Goal: Information Seeking & Learning: Learn about a topic

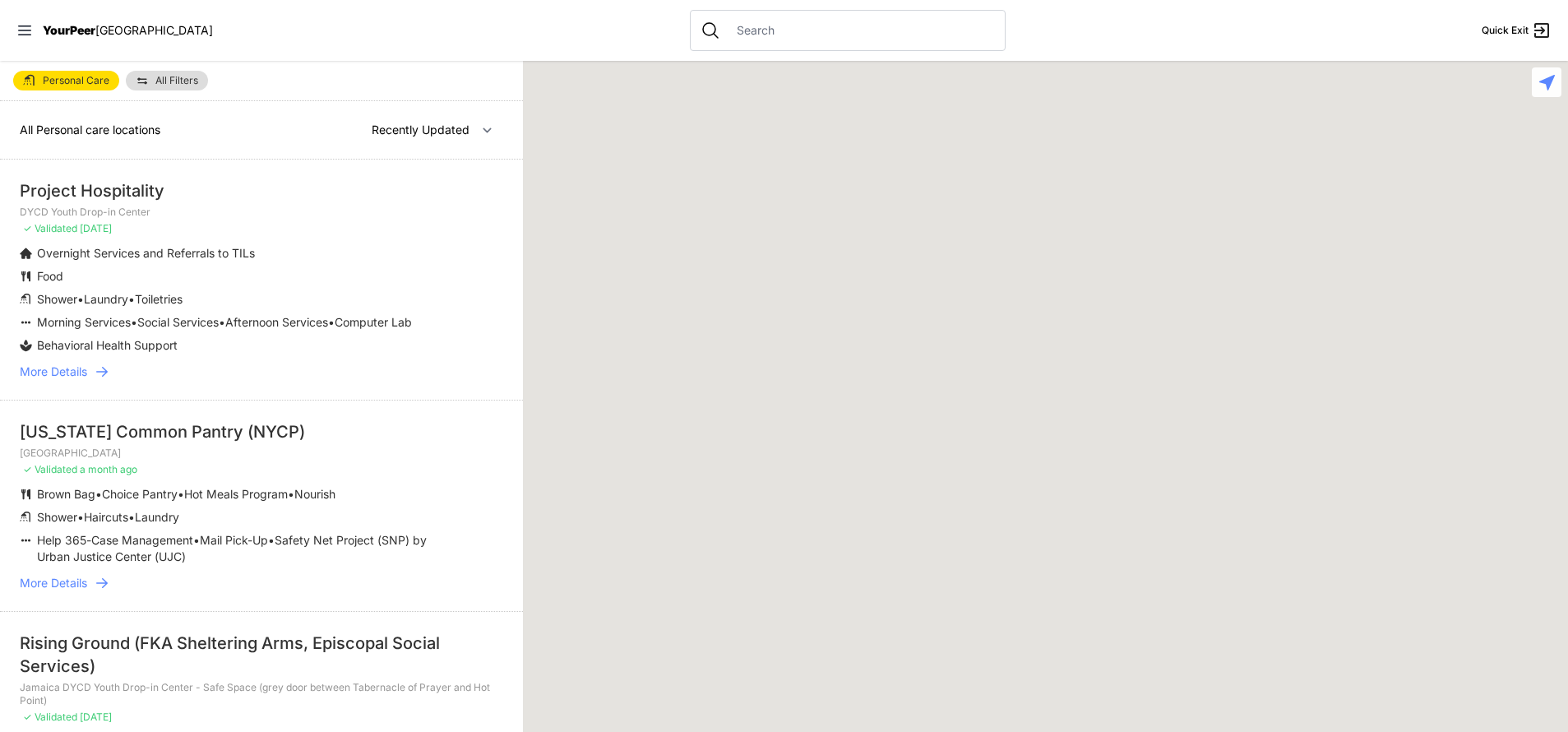
select select "recentlyUpdated"
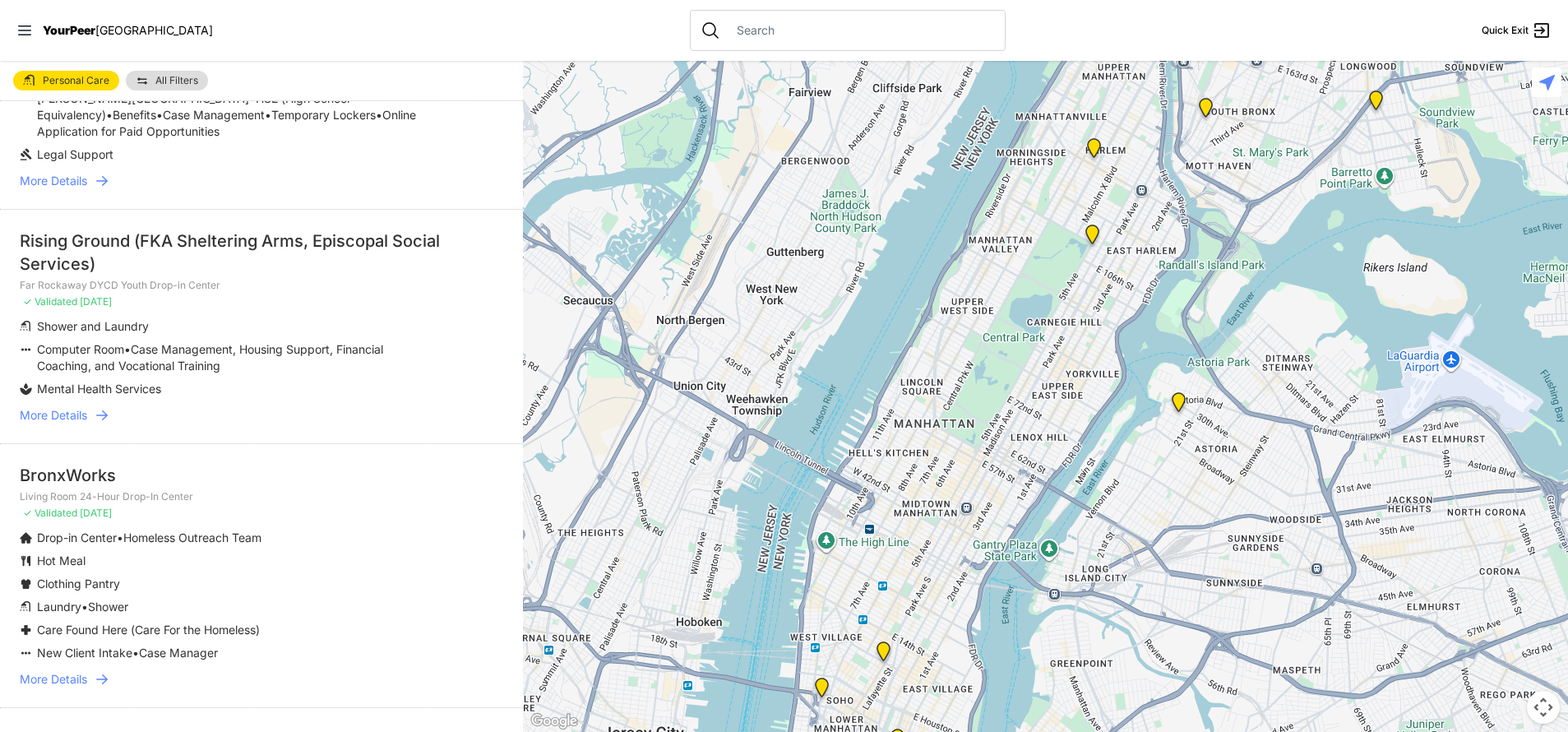
scroll to position [1290, 0]
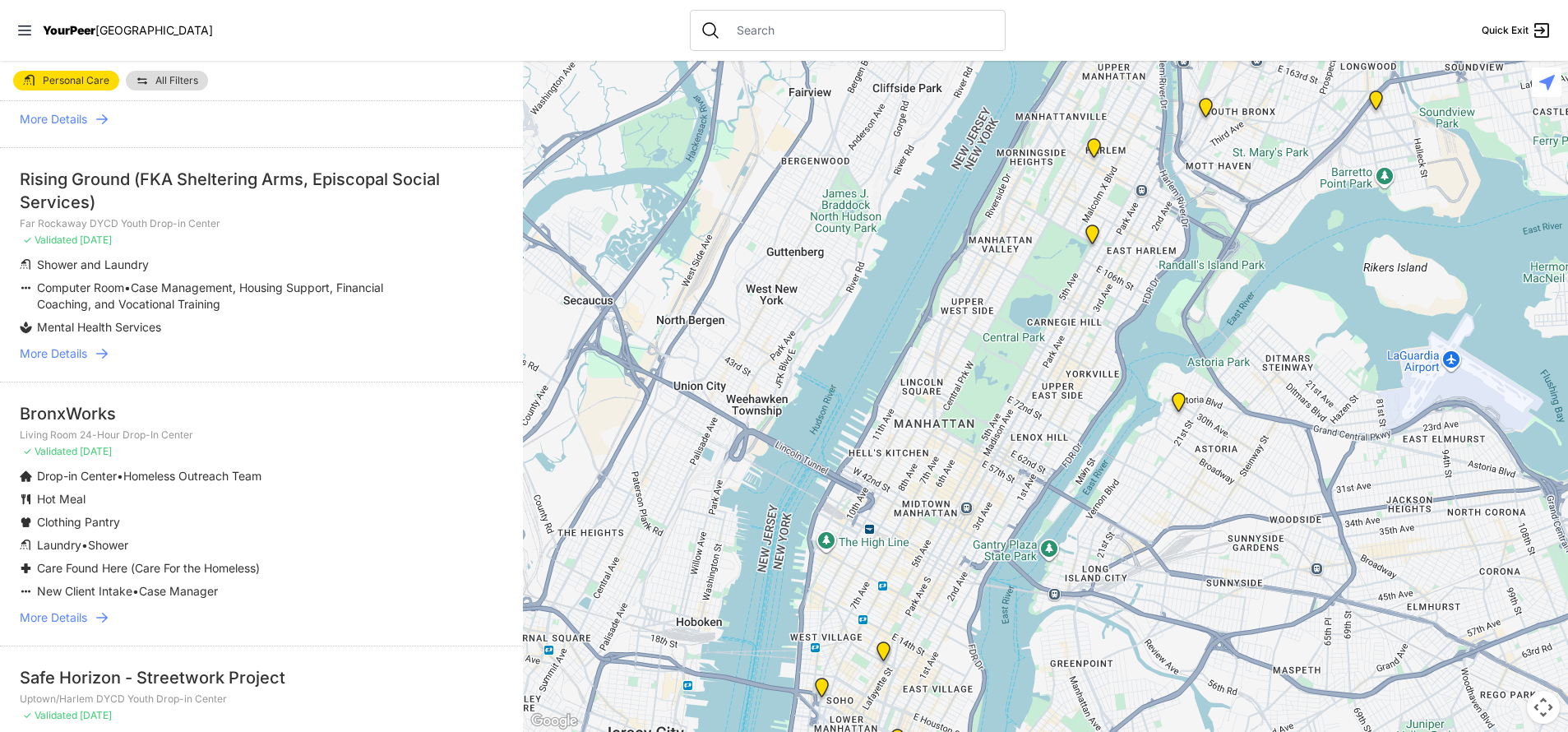
click at [61, 610] on span "More Details" at bounding box center [52, 617] width 67 height 17
click at [98, 612] on icon at bounding box center [102, 617] width 12 height 10
click at [66, 610] on span "More Details" at bounding box center [52, 617] width 67 height 17
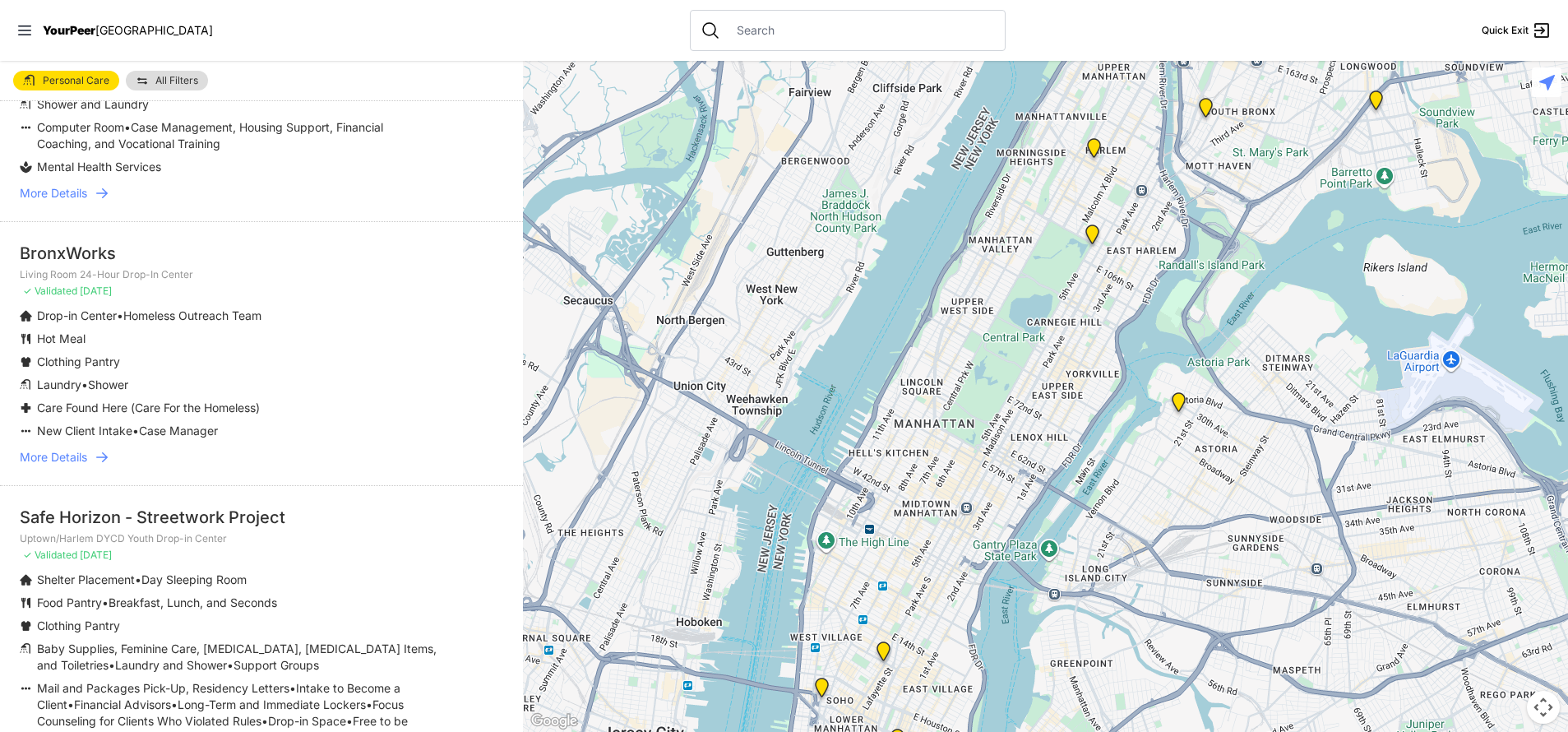
scroll to position [1601, 0]
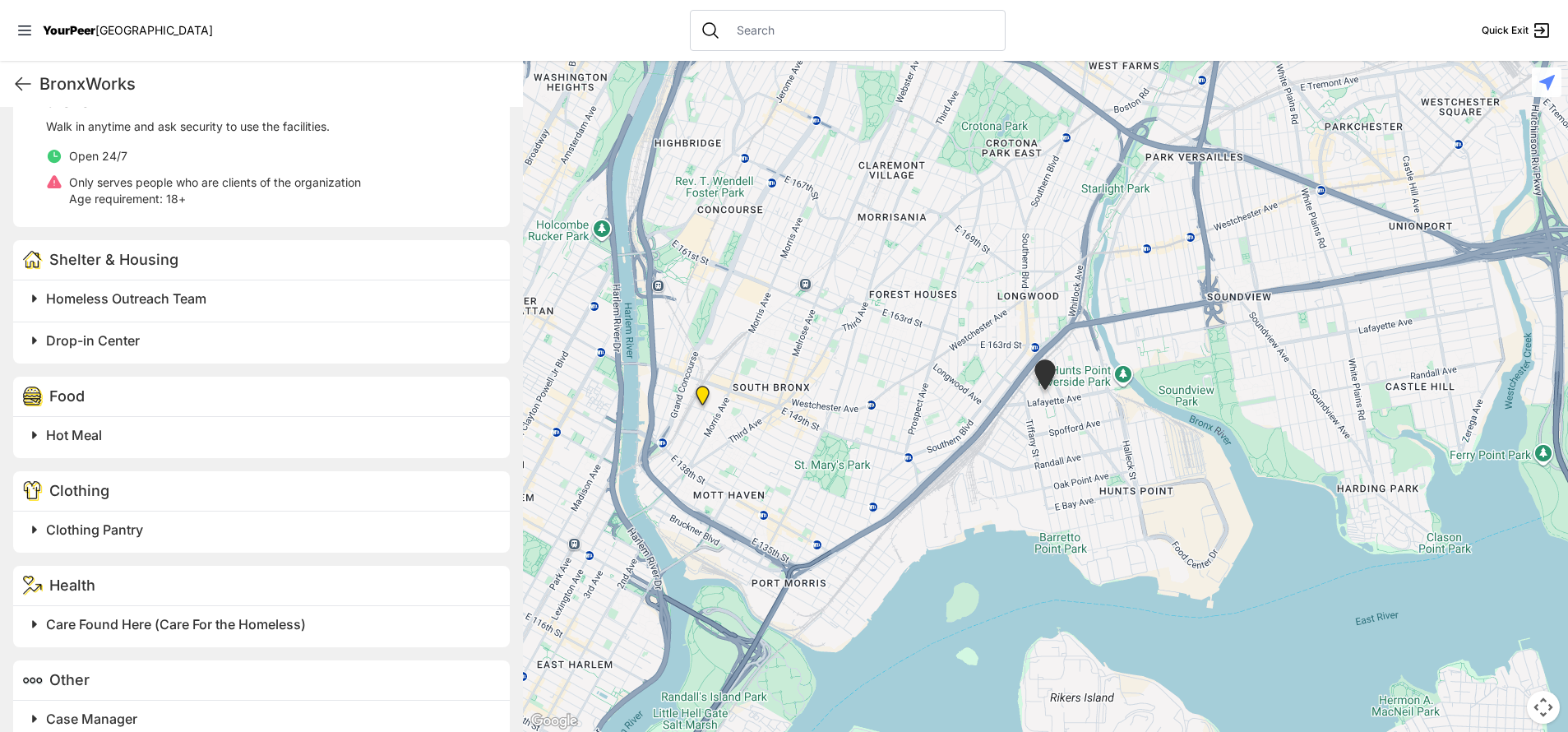
scroll to position [791, 0]
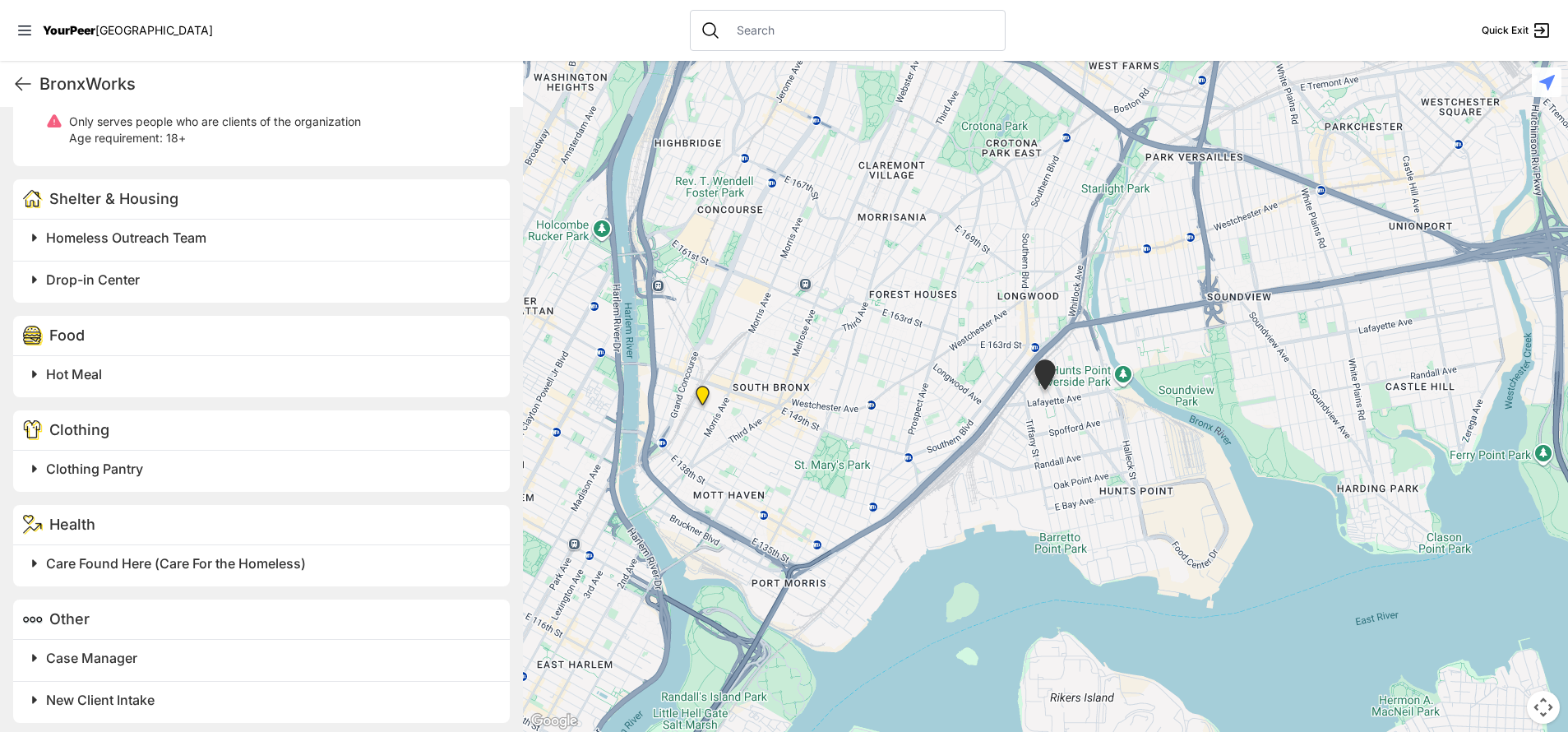
click at [115, 288] on span "Drop-in Center" at bounding box center [92, 279] width 93 height 17
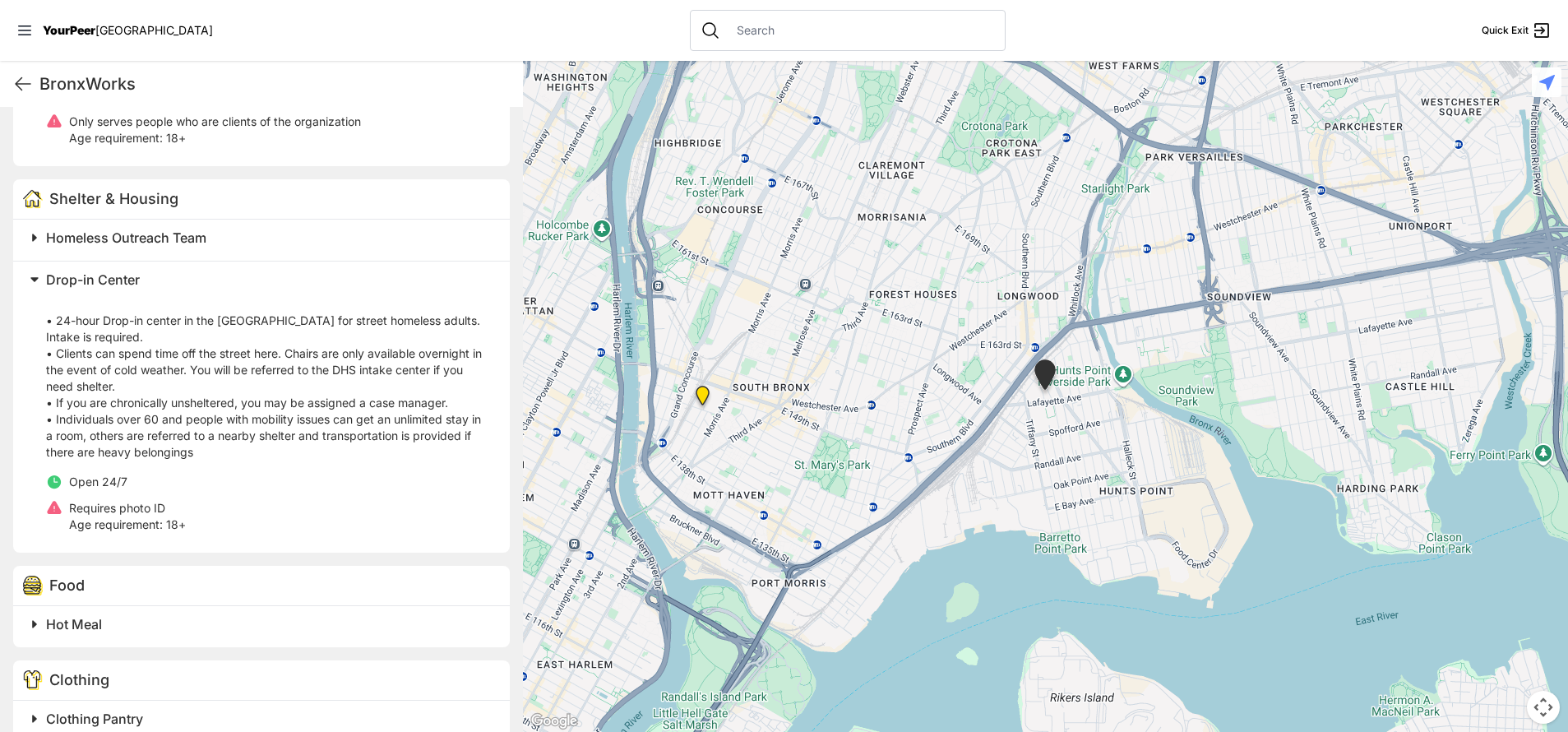
click at [307, 313] on p "• 24-hour Drop-in center in the [GEOGRAPHIC_DATA] for street homeless adults. I…" at bounding box center [267, 377] width 444 height 164
click at [308, 290] on h2 "Drop-in Center" at bounding box center [267, 279] width 444 height 19
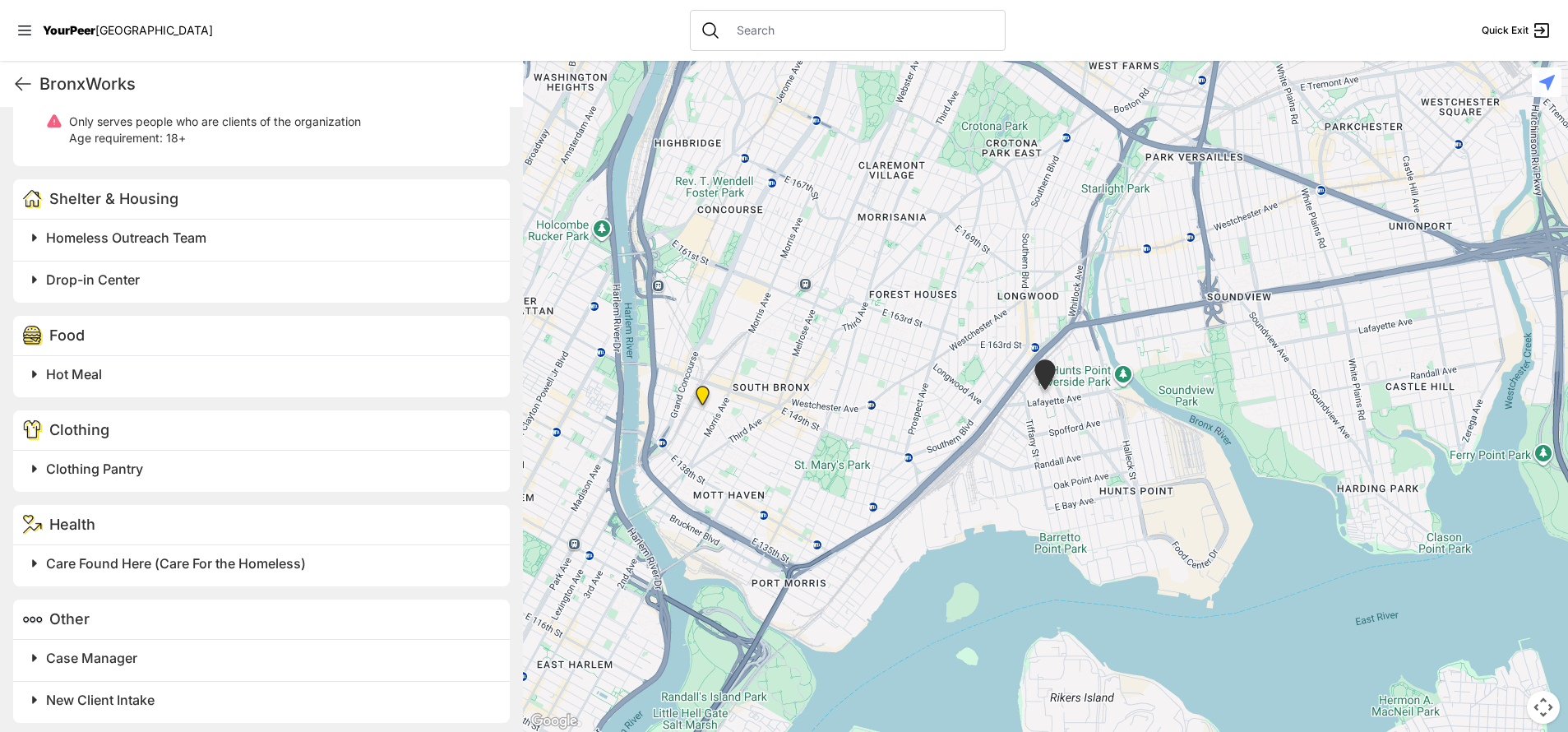
scroll to position [815, 0]
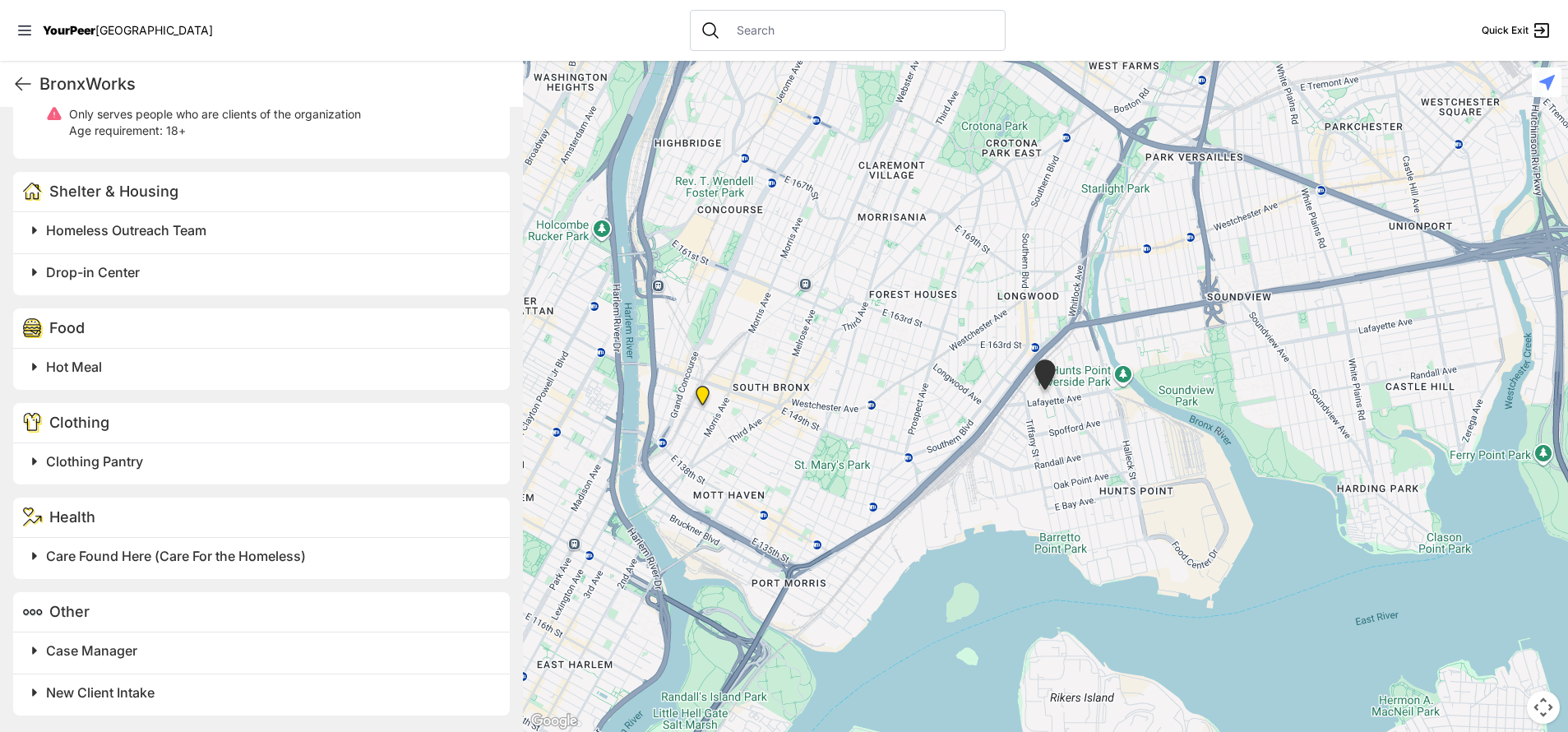
click at [188, 562] on span "Care Found Here (Care For the Homeless)" at bounding box center [175, 555] width 260 height 17
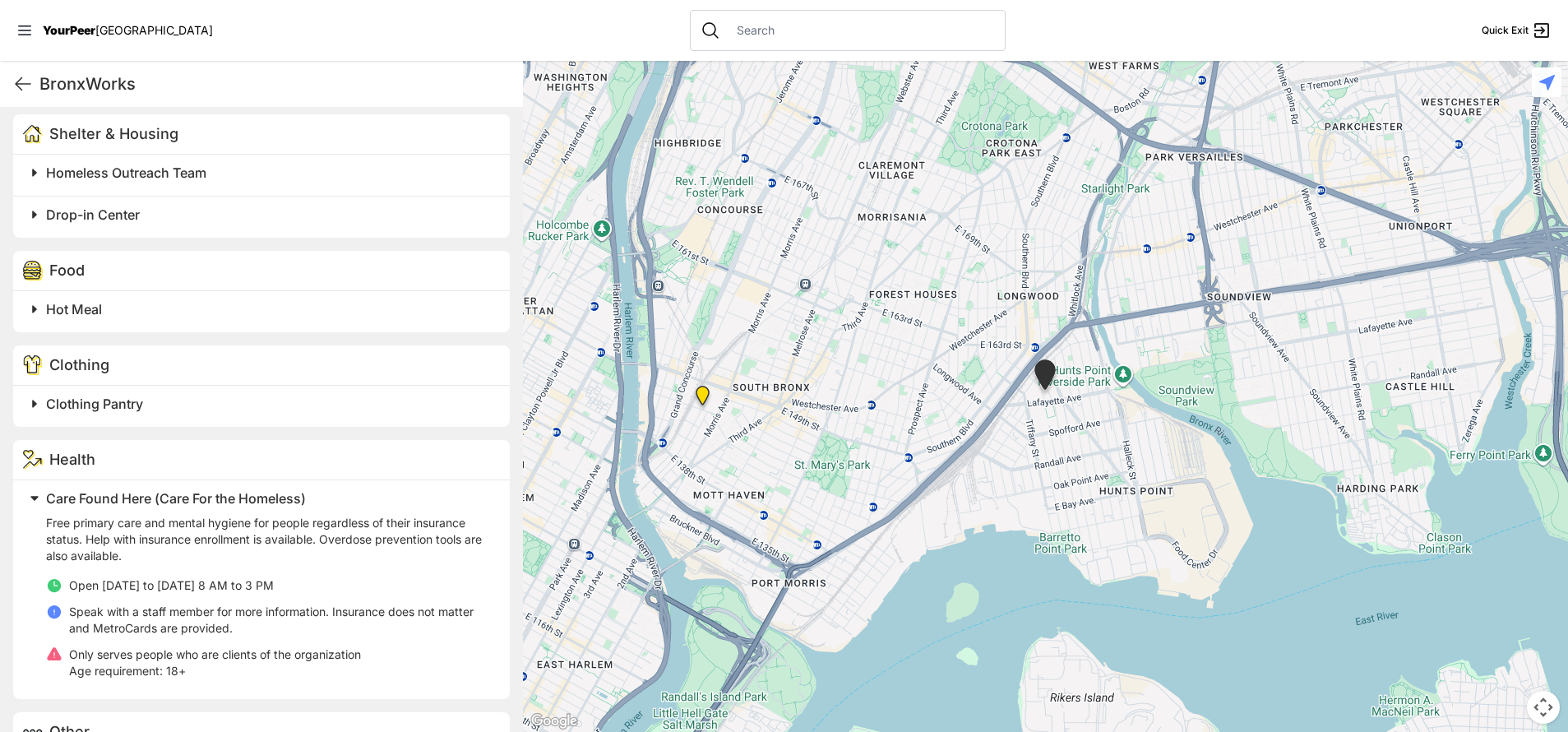
scroll to position [856, 0]
click at [413, 507] on h2 "Care Found Here (Care For the Homeless)" at bounding box center [267, 498] width 444 height 19
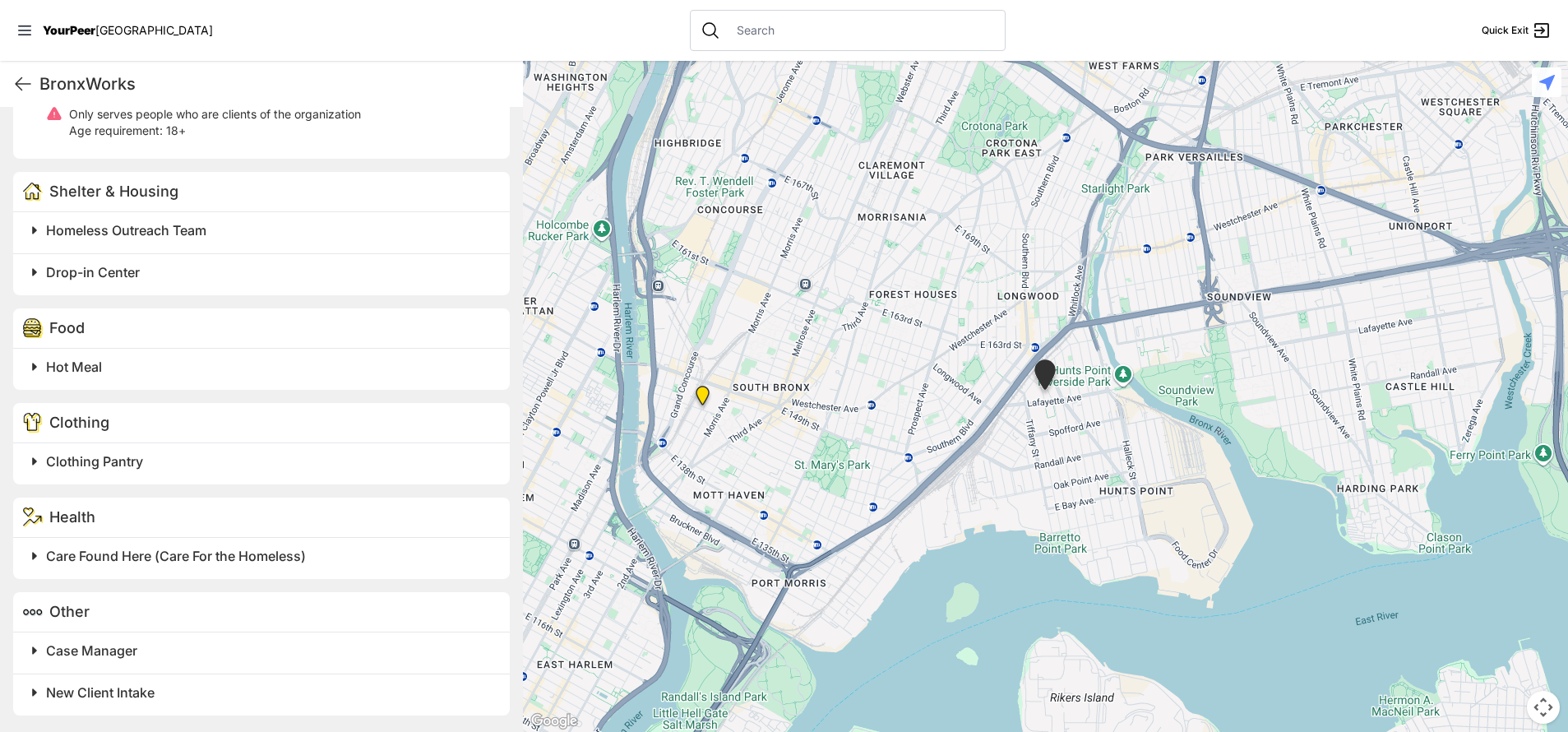
click at [387, 462] on h2 "Clothing Pantry" at bounding box center [267, 461] width 444 height 19
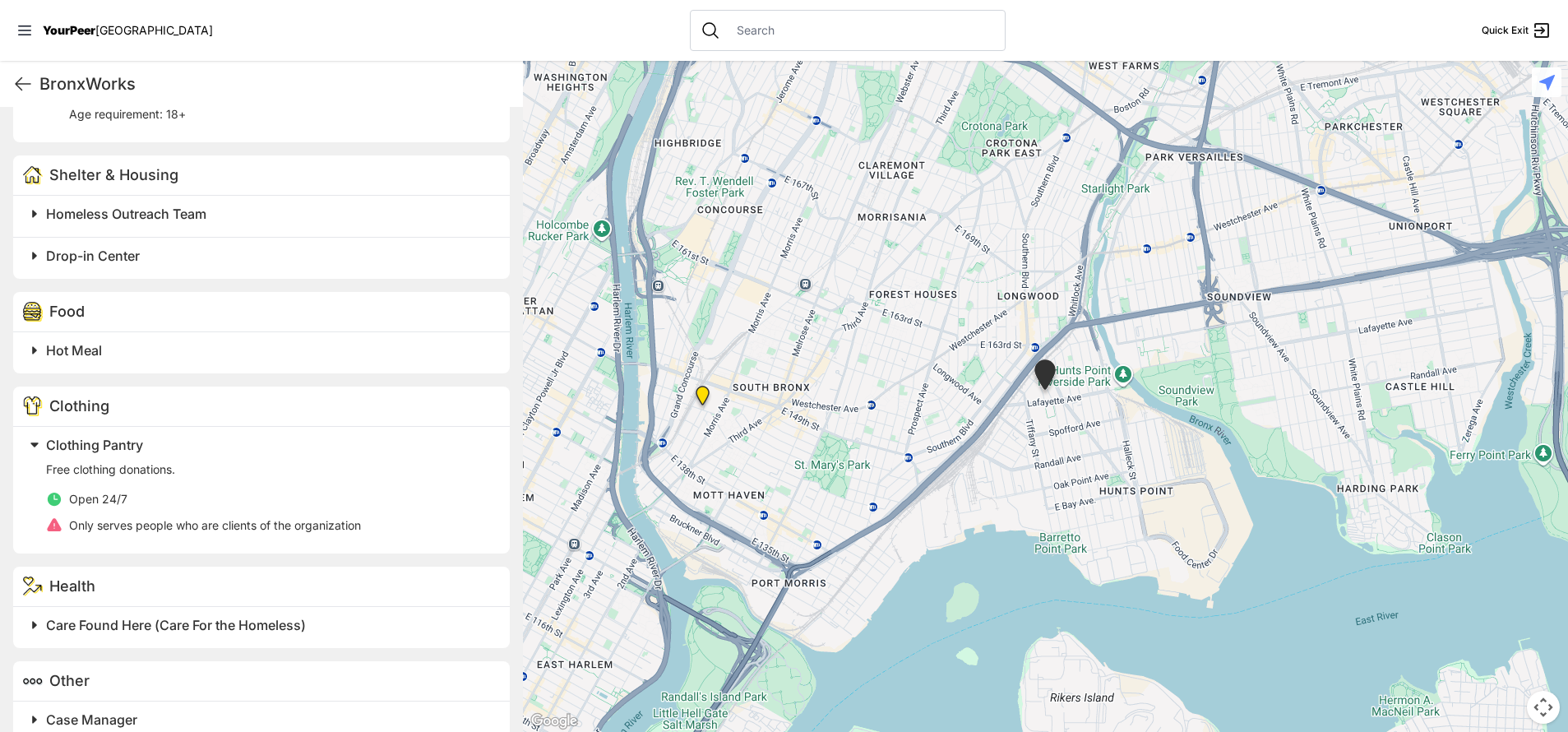
scroll to position [856, 0]
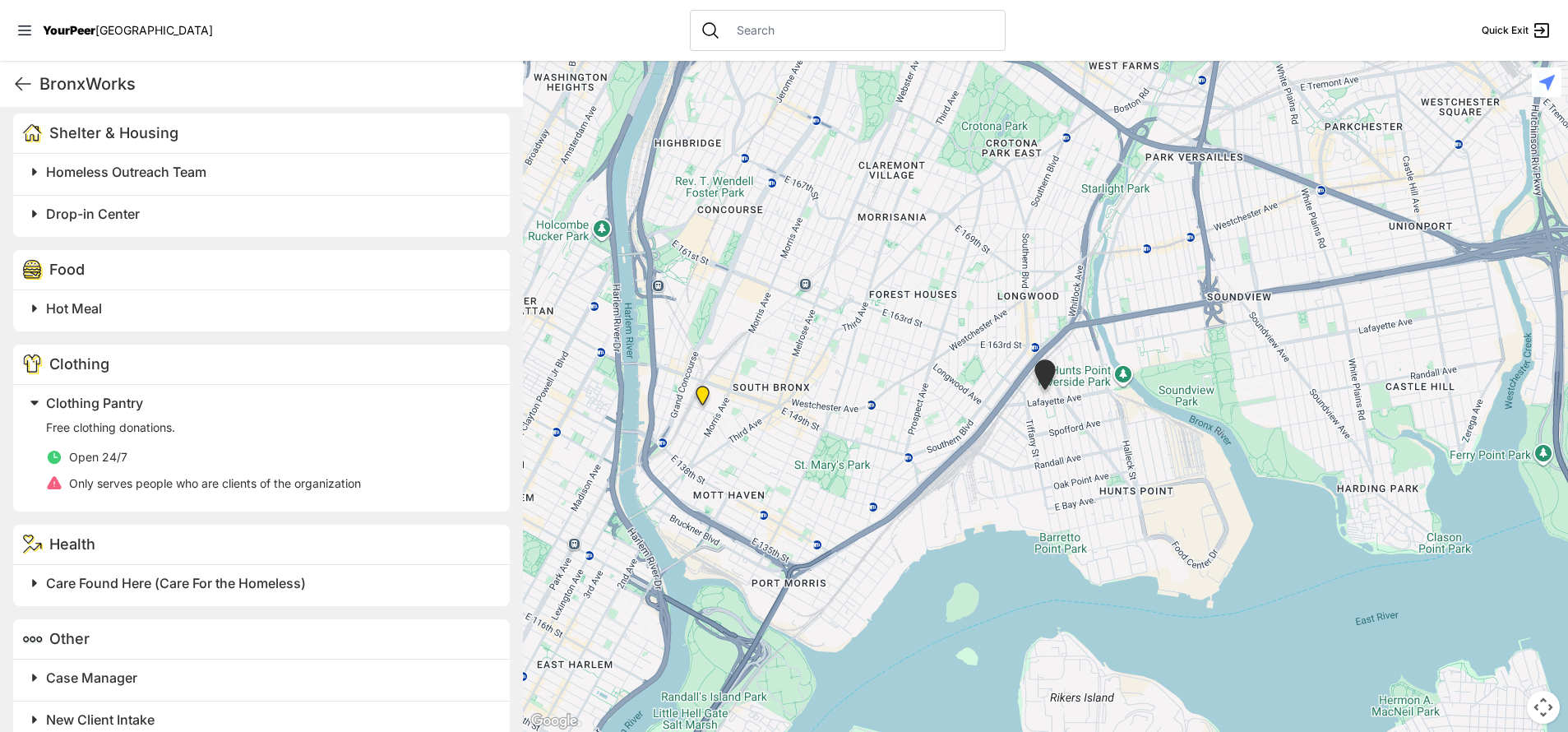
click at [387, 413] on h2 "Clothing Pantry" at bounding box center [267, 402] width 444 height 19
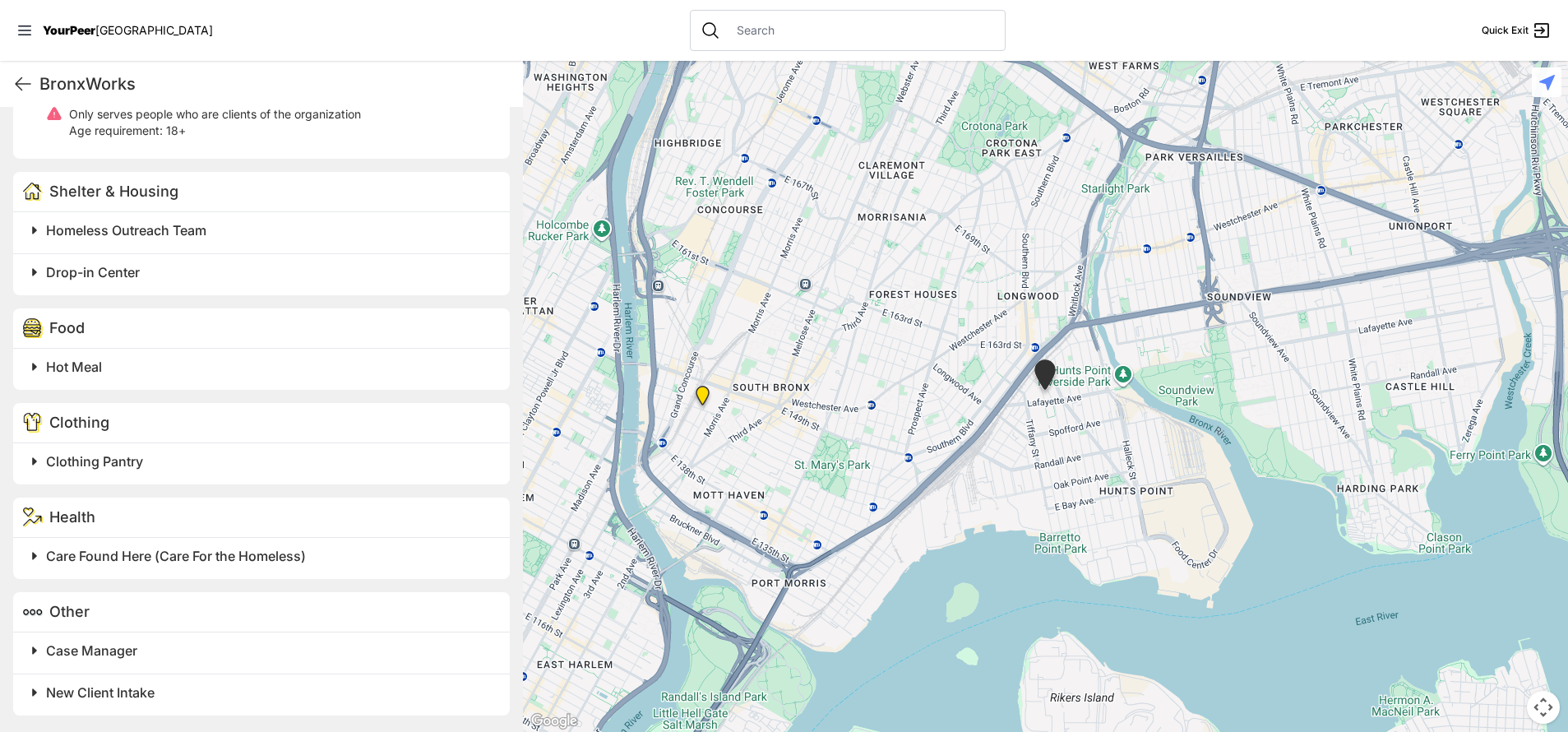
click at [360, 365] on h2 "Hot Meal" at bounding box center [267, 366] width 444 height 19
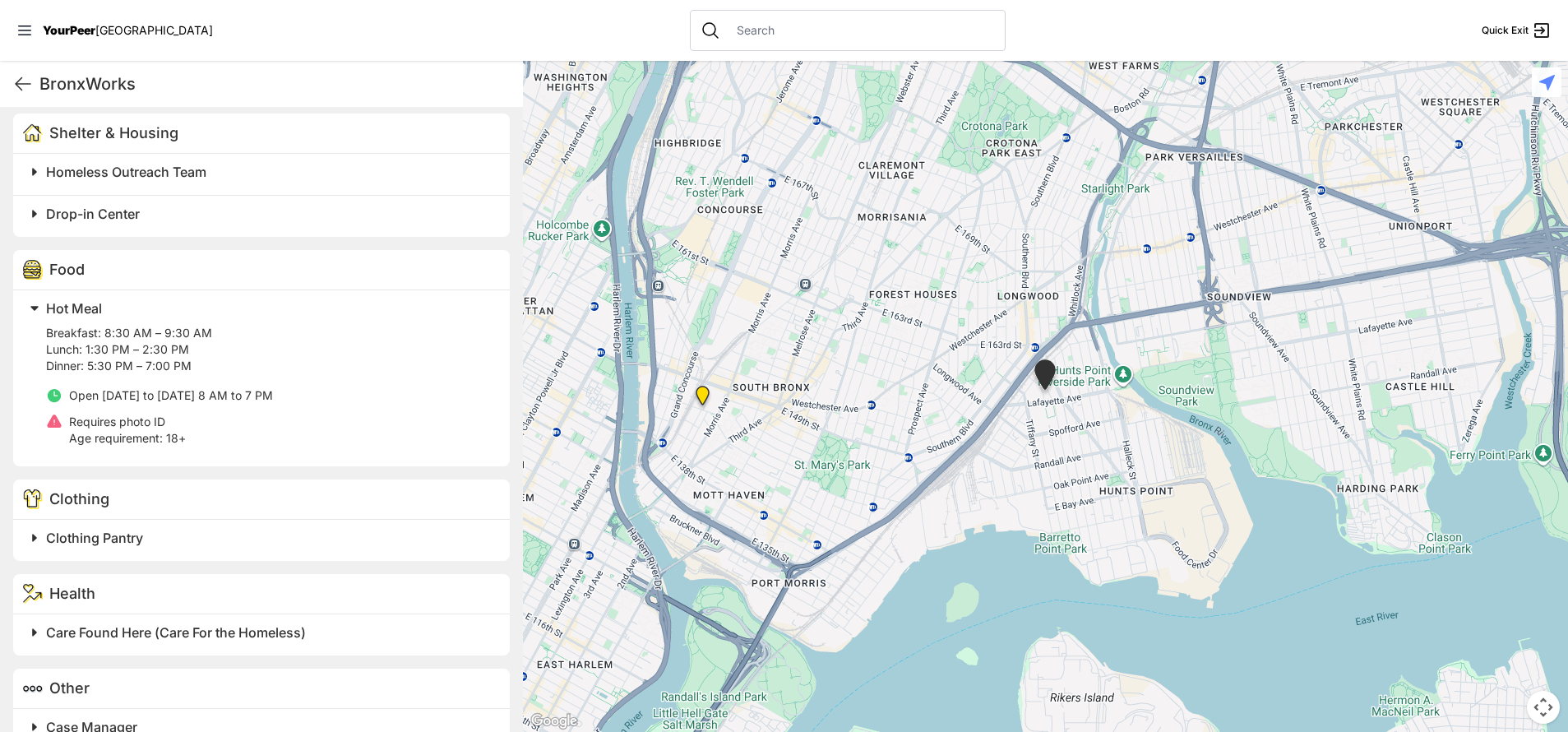
click at [352, 317] on h2 "Hot Meal" at bounding box center [267, 308] width 444 height 19
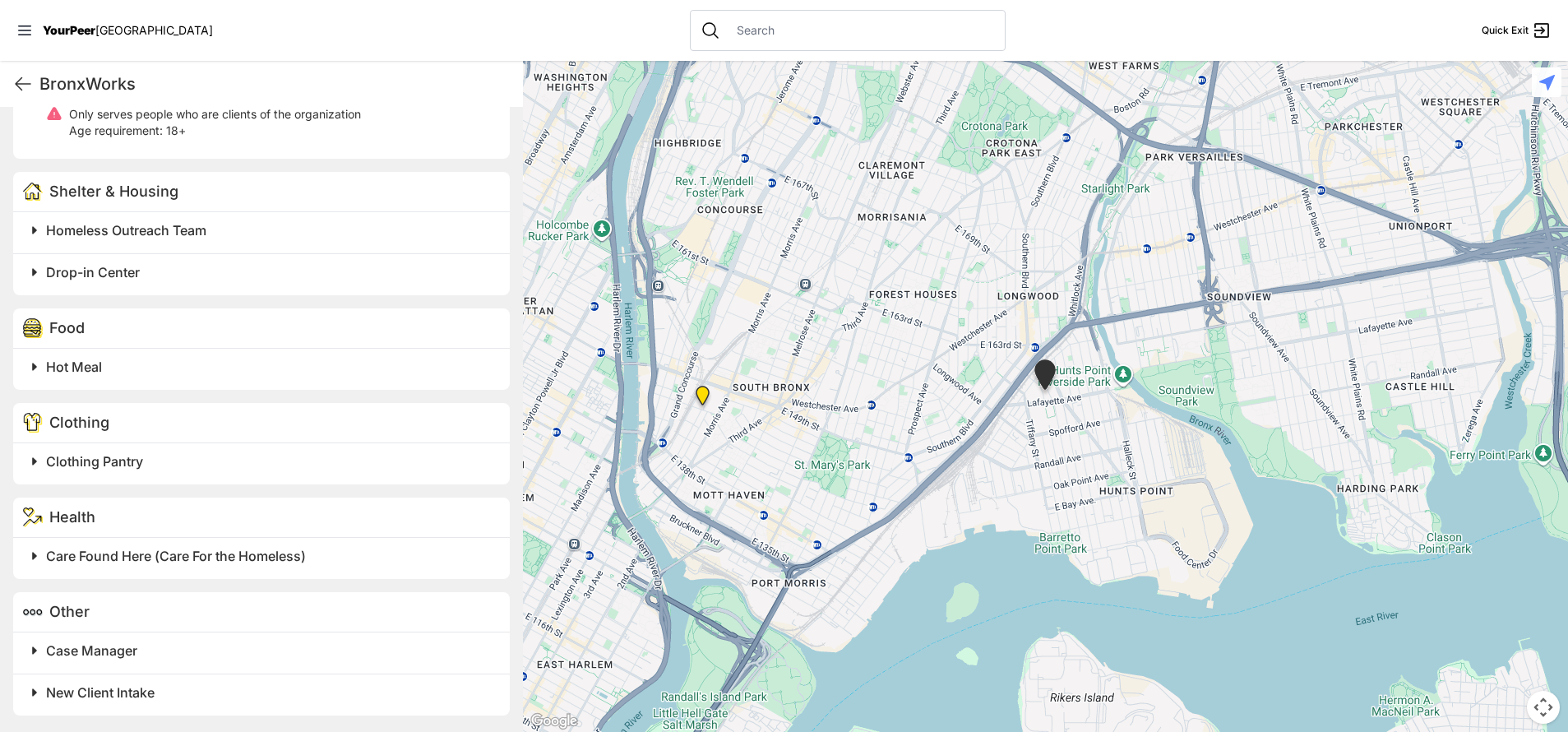
scroll to position [815, 0]
click at [321, 643] on h2 "Case Manager" at bounding box center [267, 650] width 444 height 19
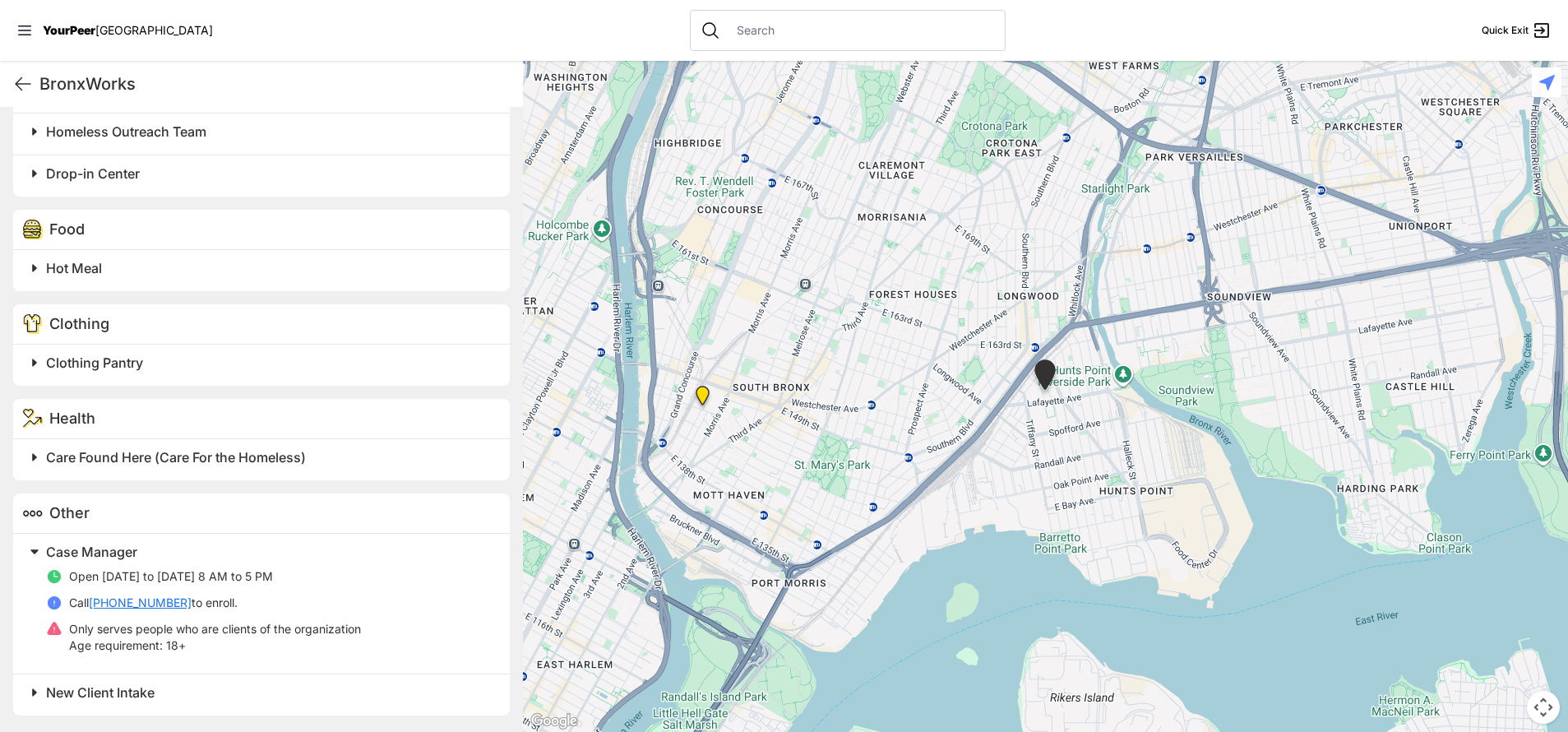
scroll to position [914, 0]
click at [315, 693] on h2 "New Client Intake" at bounding box center [267, 692] width 444 height 19
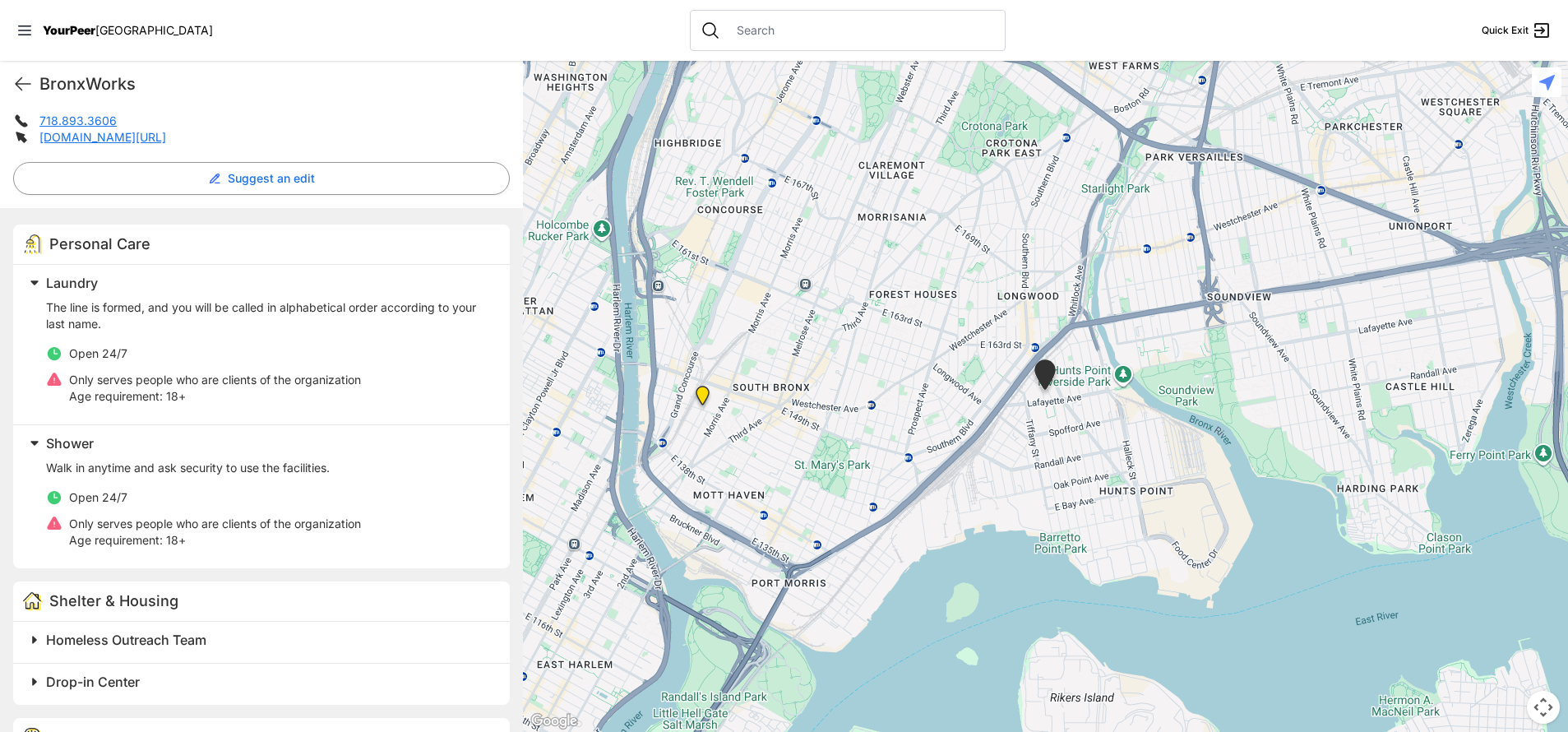
scroll to position [269, 0]
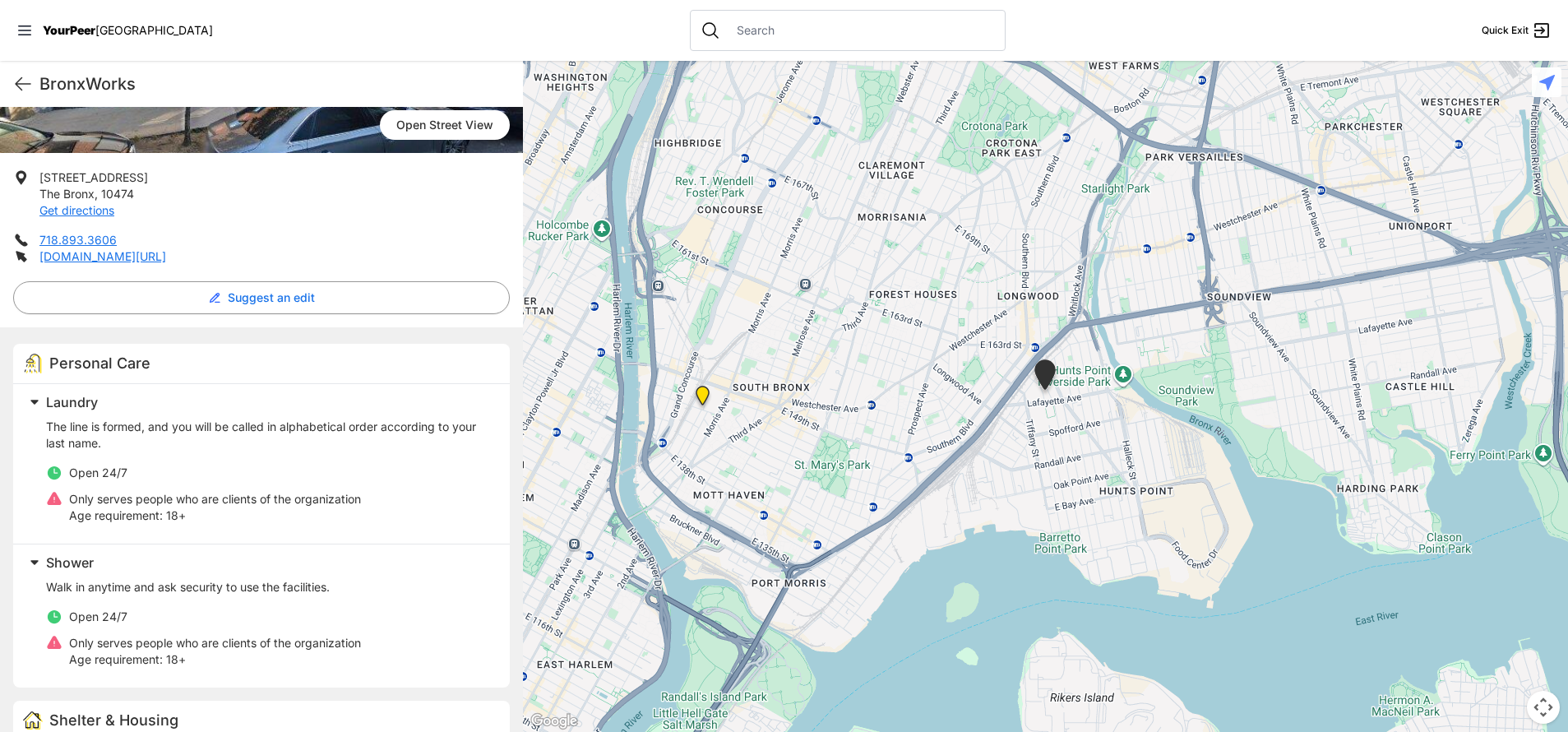
click at [384, 412] on h2 "Laundry" at bounding box center [267, 401] width 444 height 19
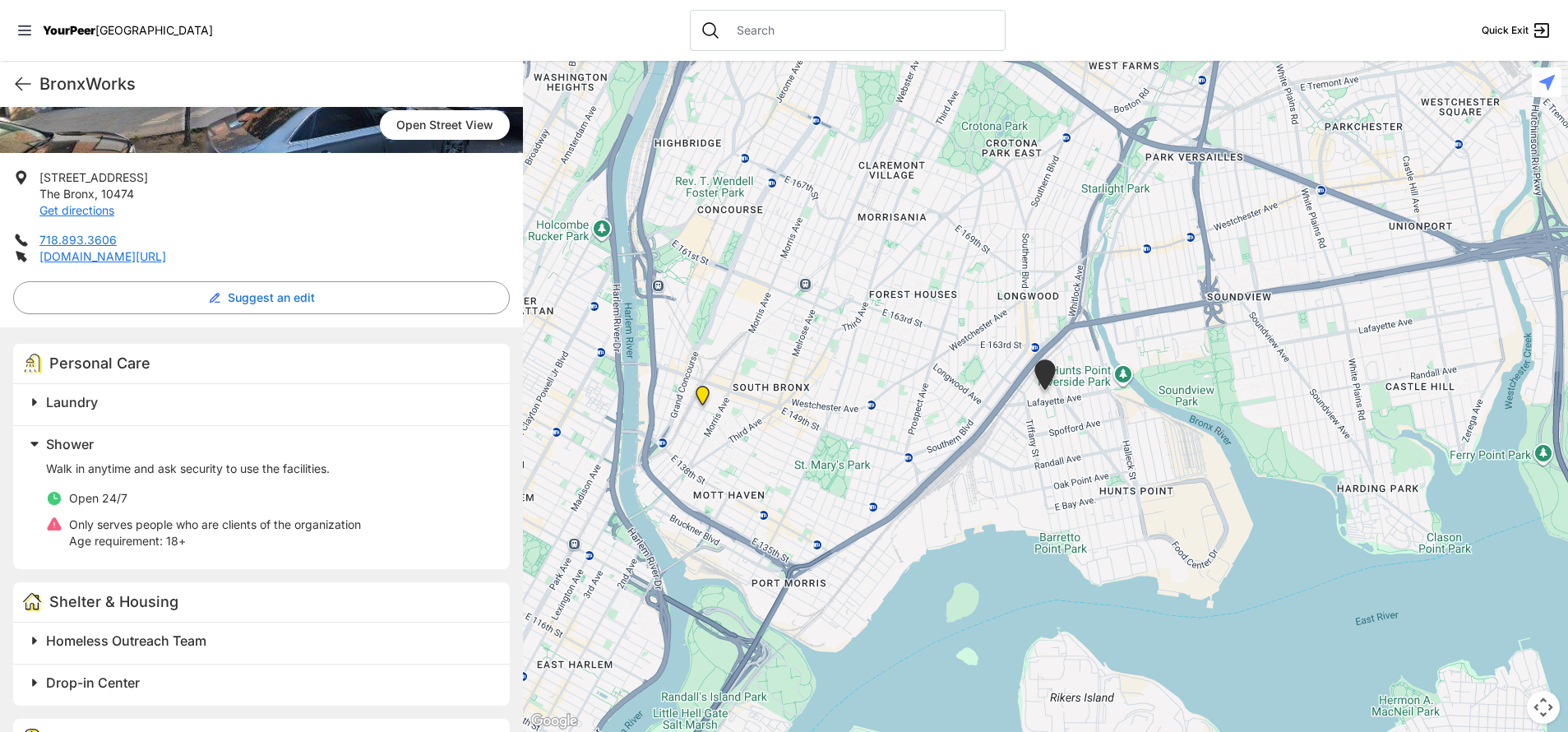
click at [243, 454] on h2 "Shower" at bounding box center [267, 444] width 444 height 19
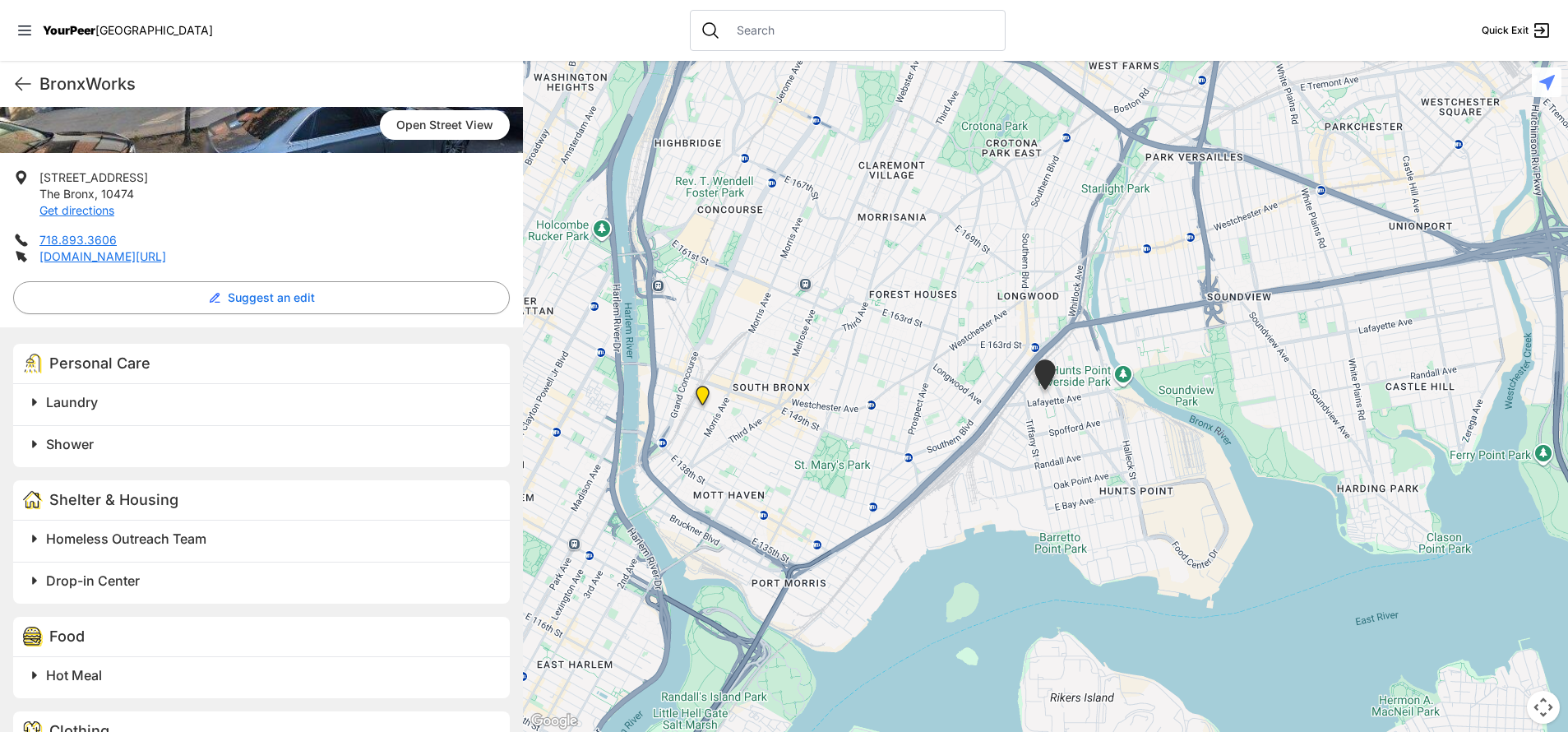
click at [273, 453] on h2 "Shower" at bounding box center [267, 444] width 444 height 19
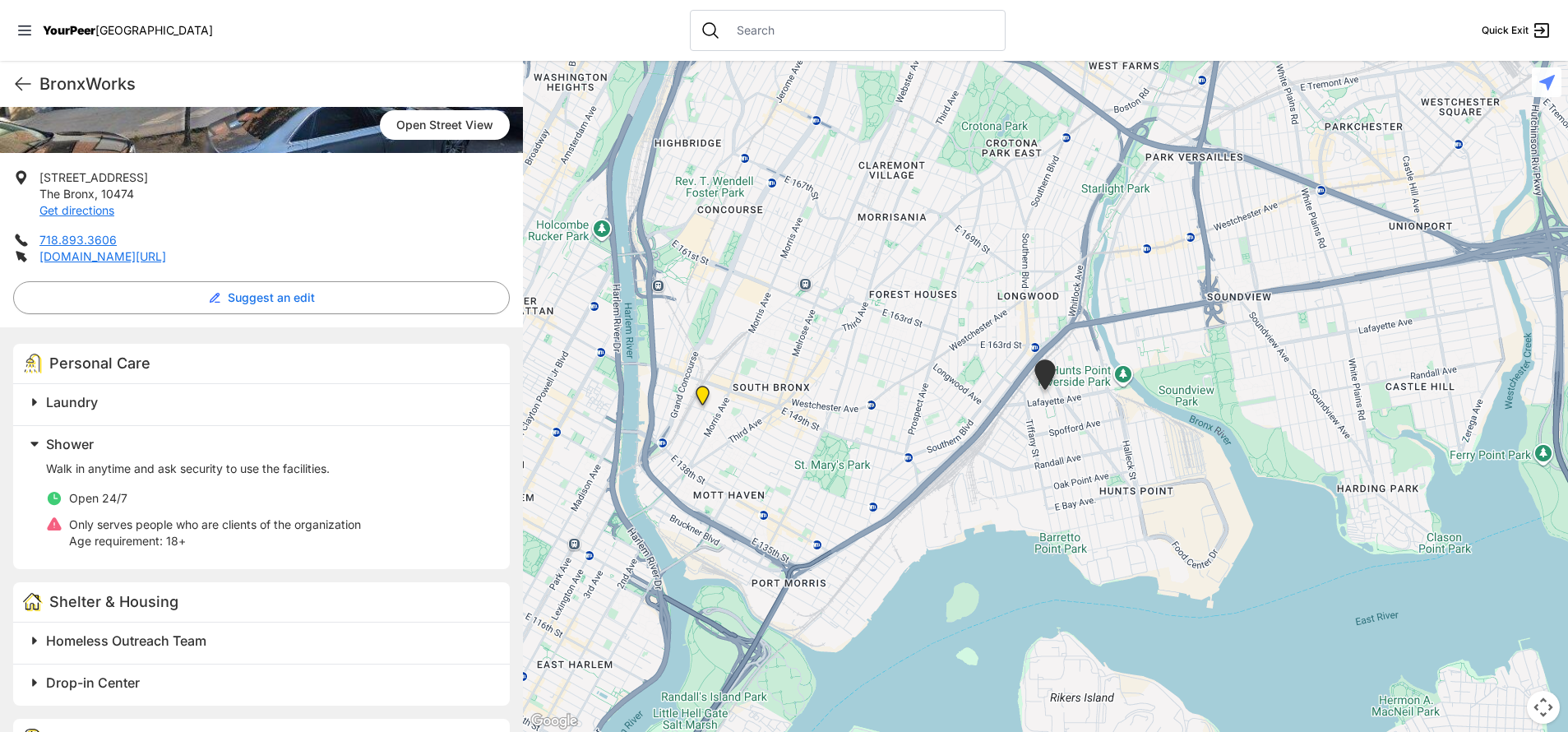
click at [273, 454] on h2 "Shower" at bounding box center [267, 444] width 444 height 19
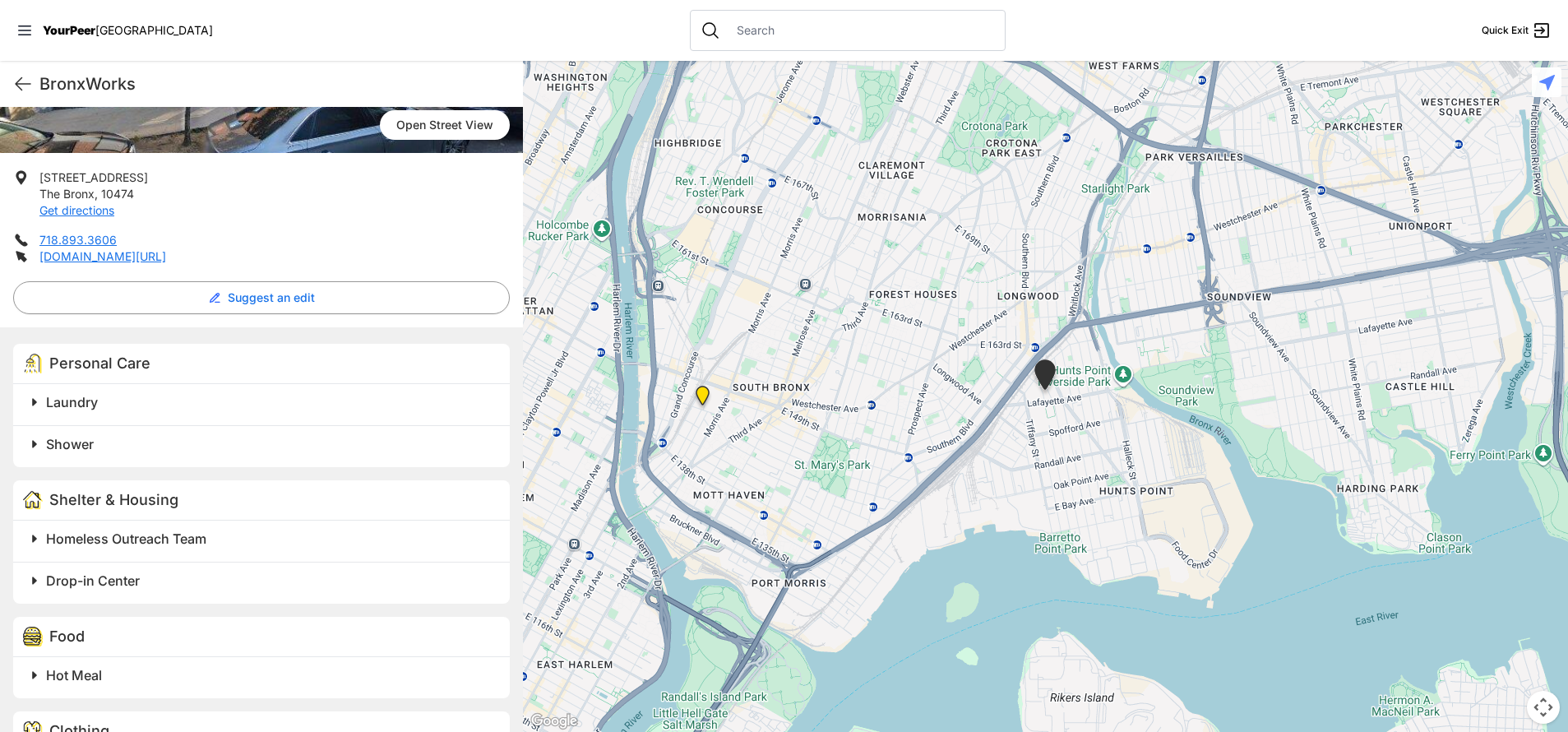
click at [283, 425] on div "Laundry" at bounding box center [261, 404] width 497 height 41
click at [282, 412] on h2 "Laundry" at bounding box center [267, 401] width 444 height 19
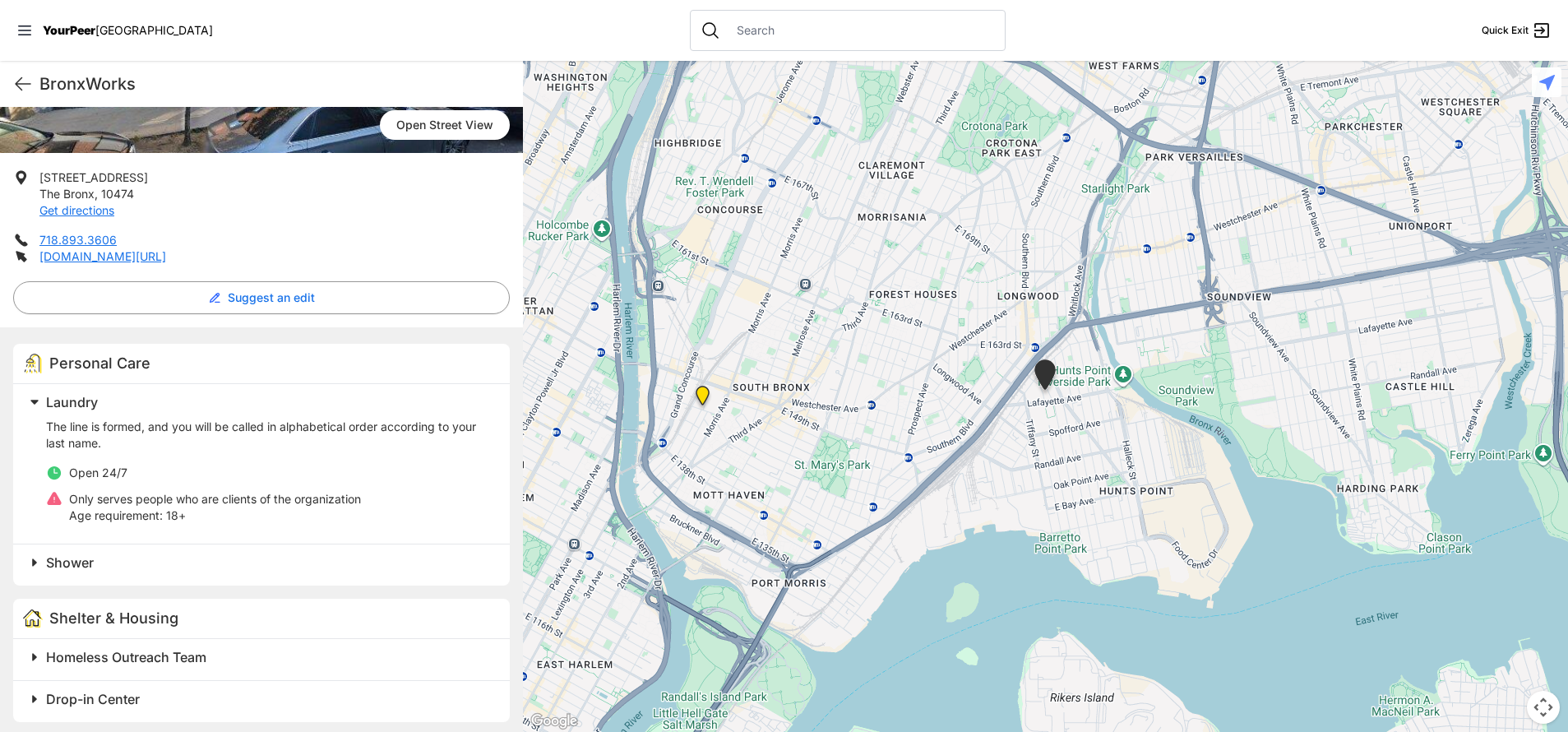
click at [261, 412] on h2 "Laundry" at bounding box center [267, 401] width 444 height 19
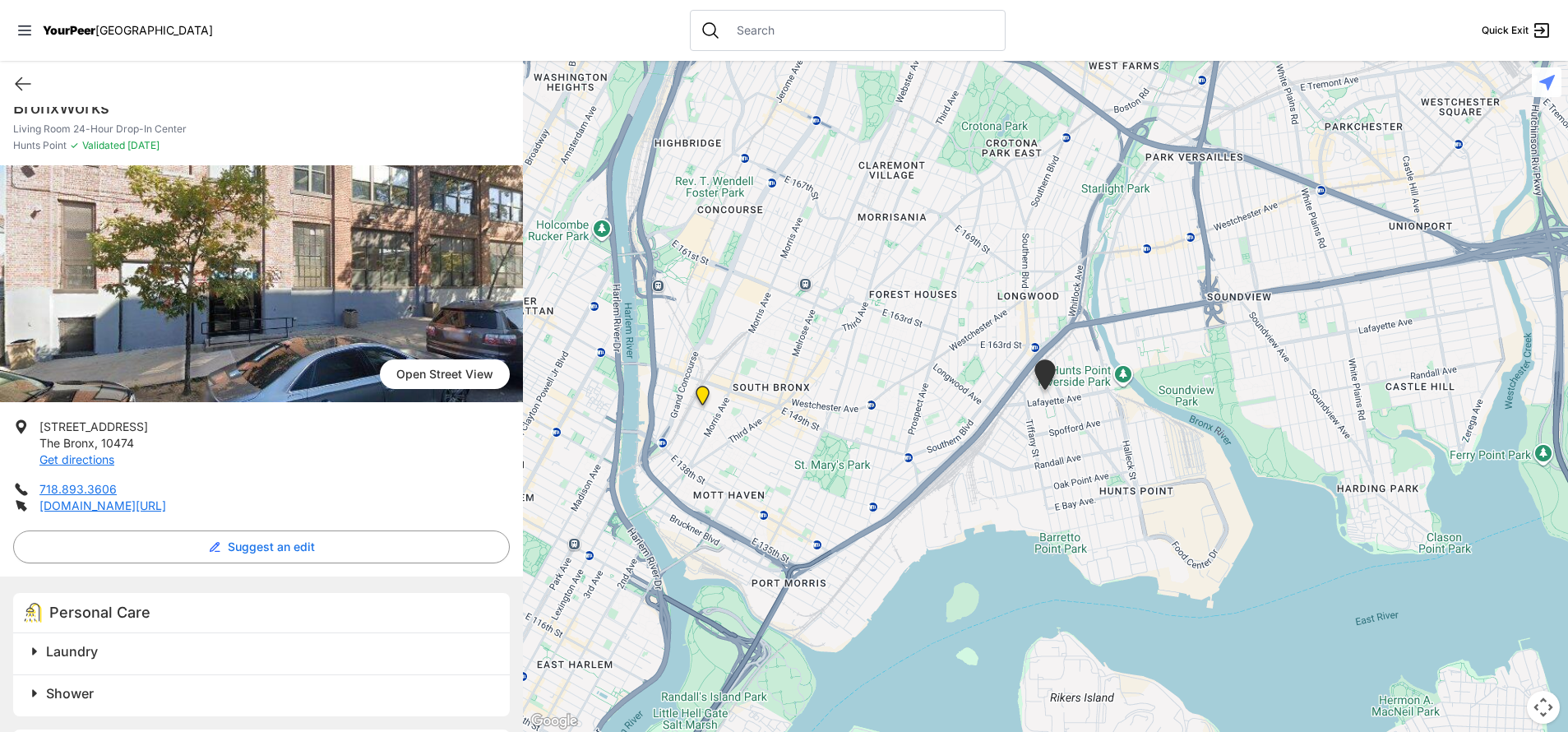
scroll to position [31, 0]
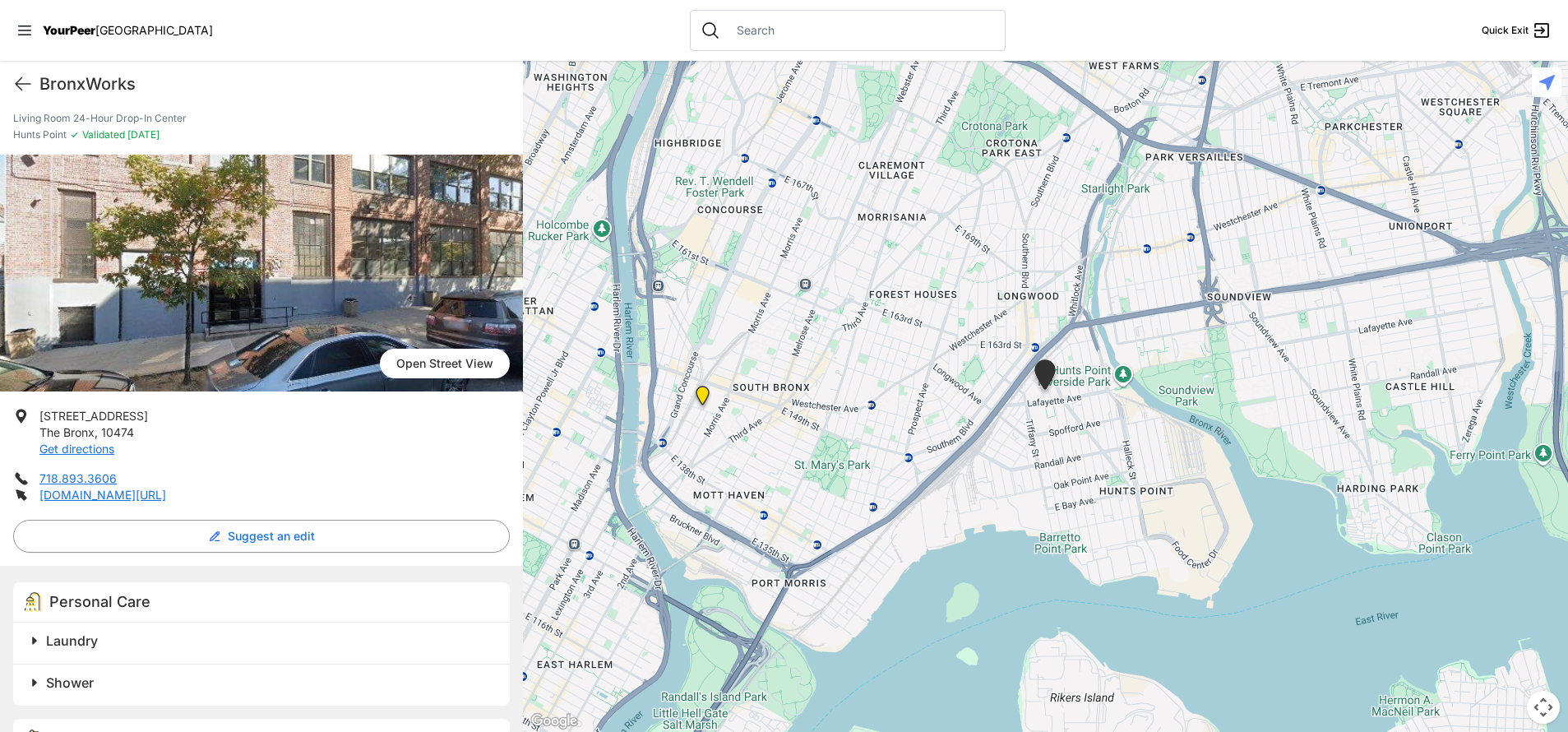
click at [131, 664] on div "Laundry" at bounding box center [261, 643] width 497 height 41
click at [130, 650] on h2 "Laundry" at bounding box center [267, 641] width 444 height 19
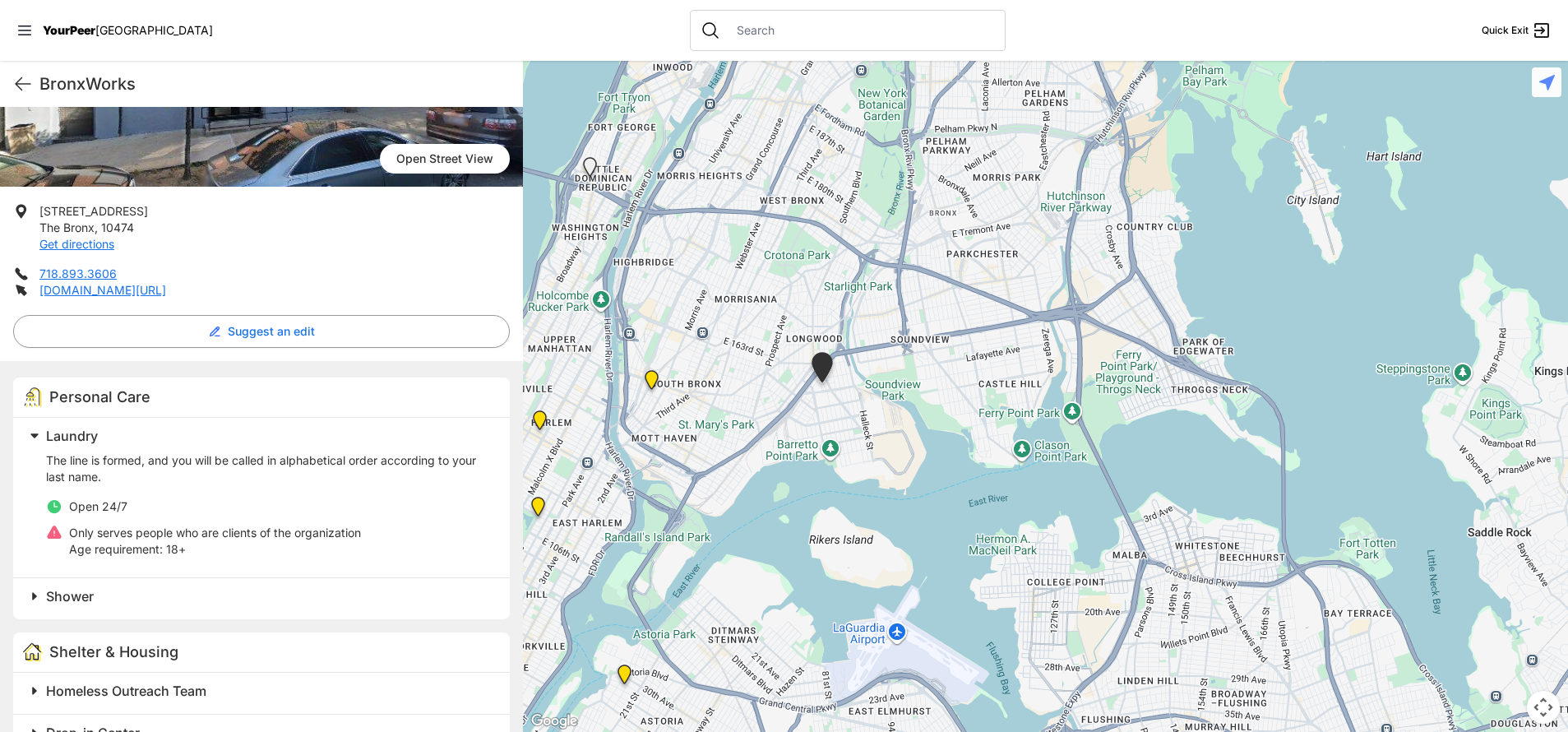
scroll to position [0, 0]
